Goal: Check status: Check status

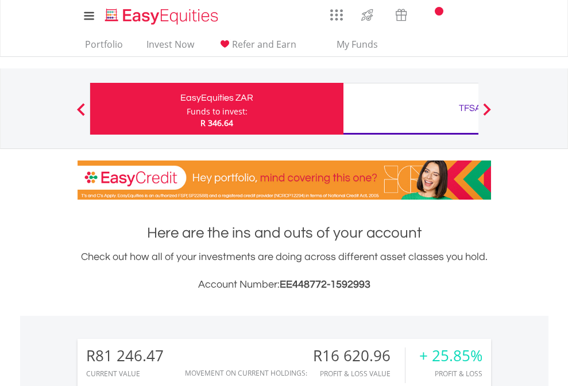
scroll to position [110, 180]
click at [187, 109] on div "Funds to invest:" at bounding box center [217, 111] width 61 height 11
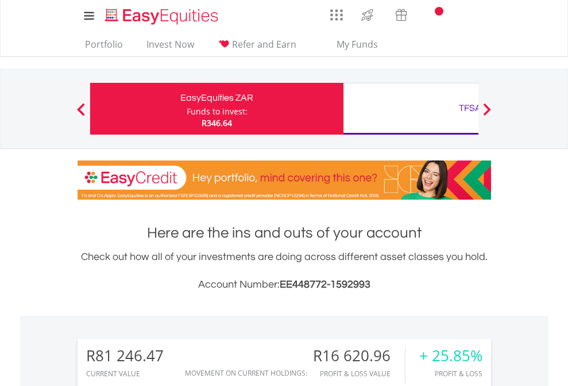
scroll to position [110, 180]
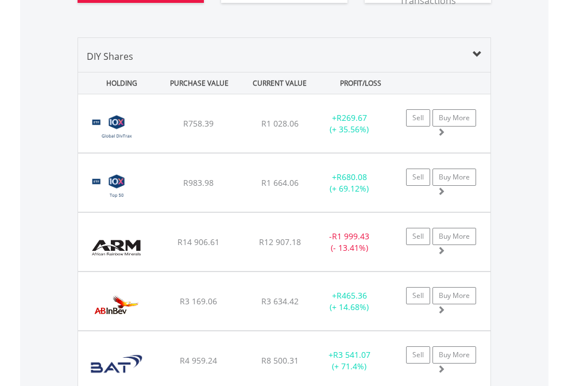
scroll to position [1370, 0]
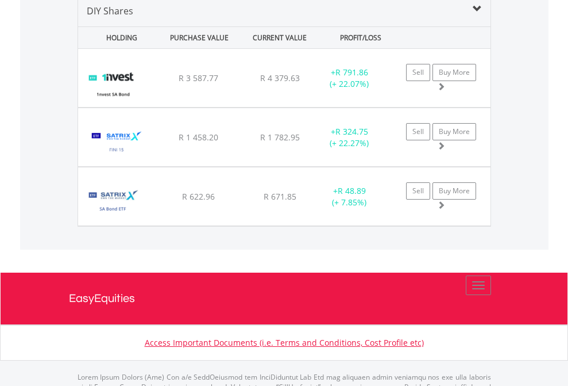
scroll to position [1111, 0]
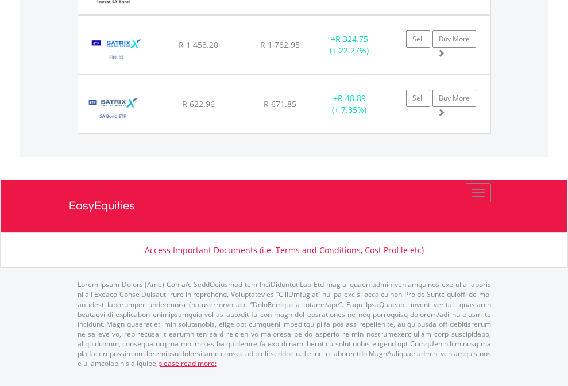
scroll to position [83, 0]
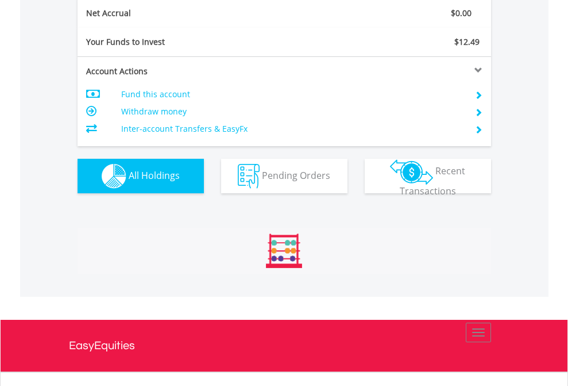
scroll to position [1301, 0]
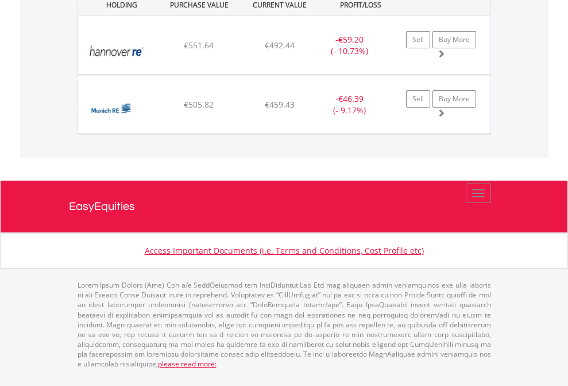
scroll to position [1278, 0]
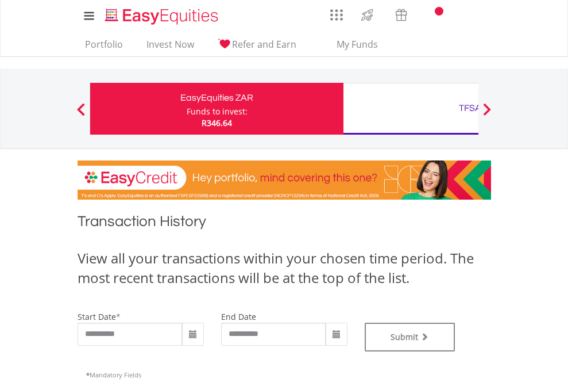
type input "**********"
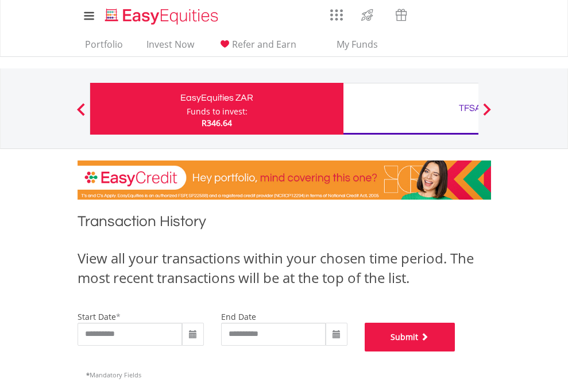
click at [456, 351] on button "Submit" at bounding box center [410, 336] width 91 height 29
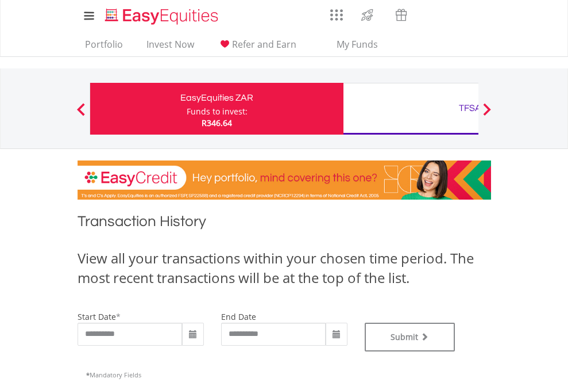
click at [411, 109] on div "TFSA" at bounding box center [470, 108] width 240 height 16
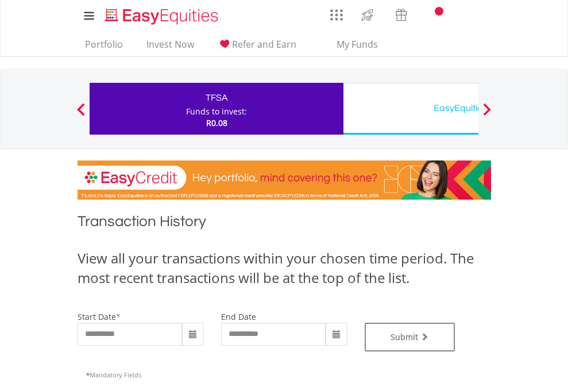
type input "**********"
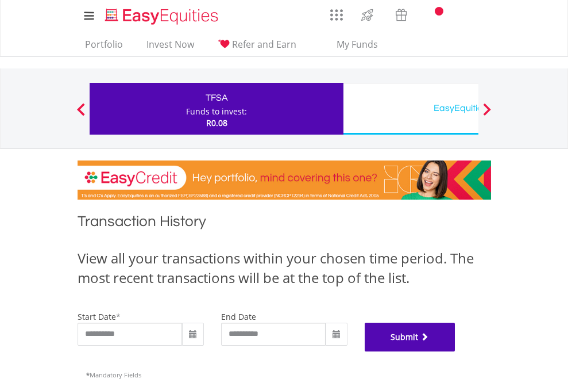
click at [456, 351] on button "Submit" at bounding box center [410, 336] width 91 height 29
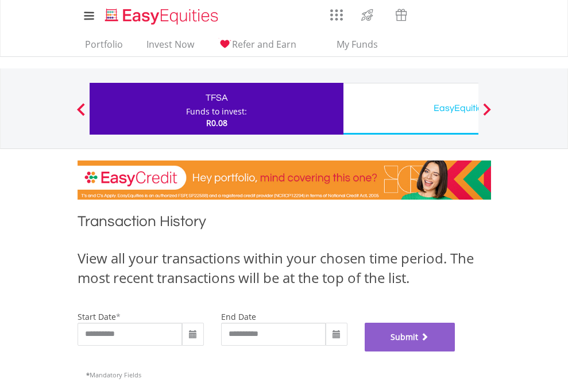
scroll to position [466, 0]
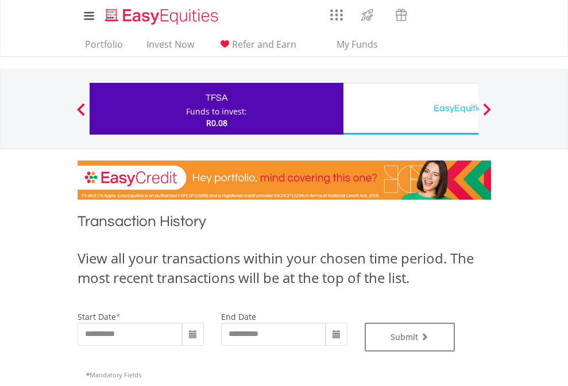
click at [411, 109] on div "EasyEquities USD" at bounding box center [470, 108] width 240 height 16
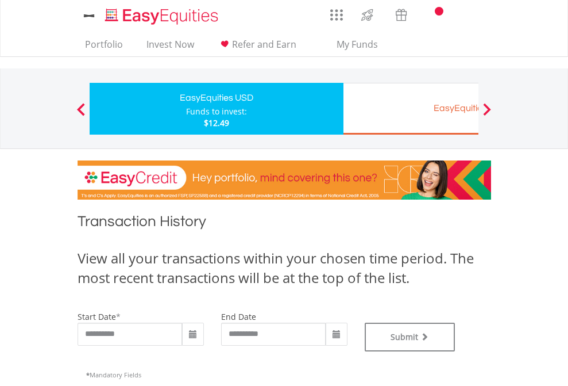
type input "**********"
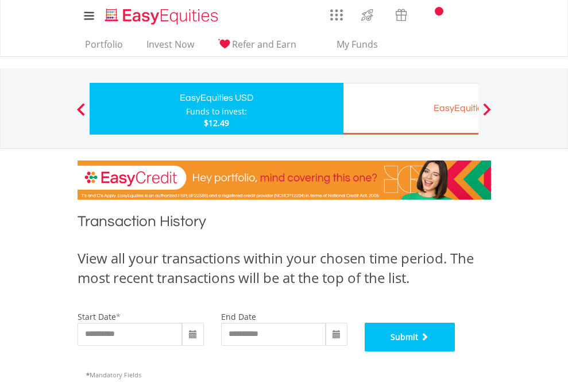
click at [456, 351] on button "Submit" at bounding box center [410, 336] width 91 height 29
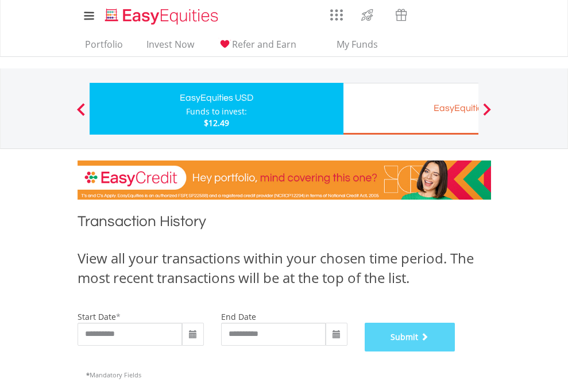
scroll to position [466, 0]
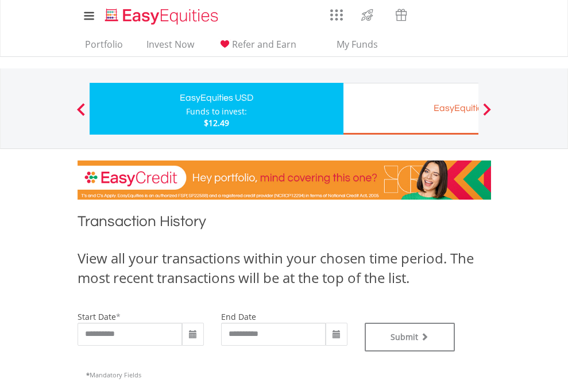
click at [411, 109] on div "EasyEquities EUR" at bounding box center [470, 108] width 240 height 16
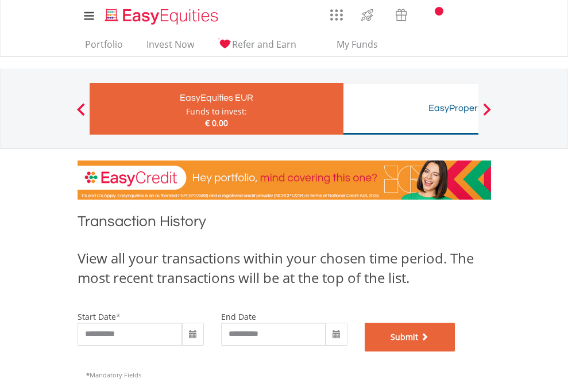
click at [456, 351] on button "Submit" at bounding box center [410, 336] width 91 height 29
